Goal: Book appointment/travel/reservation

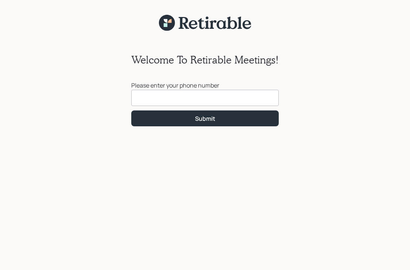
click at [225, 96] on input at bounding box center [205, 98] width 148 height 16
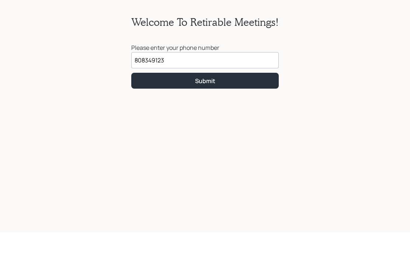
type input "[PHONE_NUMBER]"
click at [224, 110] on button "Submit" at bounding box center [205, 118] width 148 height 16
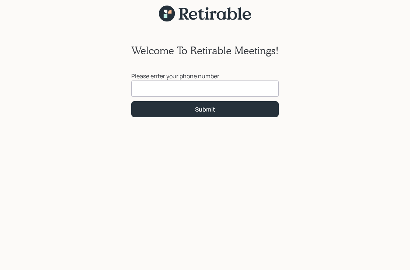
click at [195, 80] on input at bounding box center [205, 88] width 148 height 16
type input "[PHONE_NUMBER]"
click at [221, 101] on button "Submit" at bounding box center [205, 109] width 148 height 16
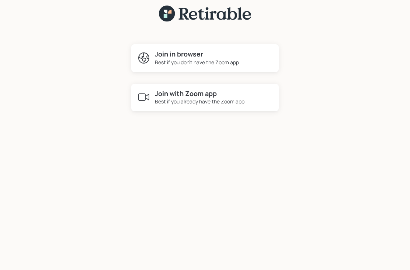
click at [217, 97] on div "Best if you already have the Zoom app" at bounding box center [200, 101] width 90 height 8
